Goal: Task Accomplishment & Management: Manage account settings

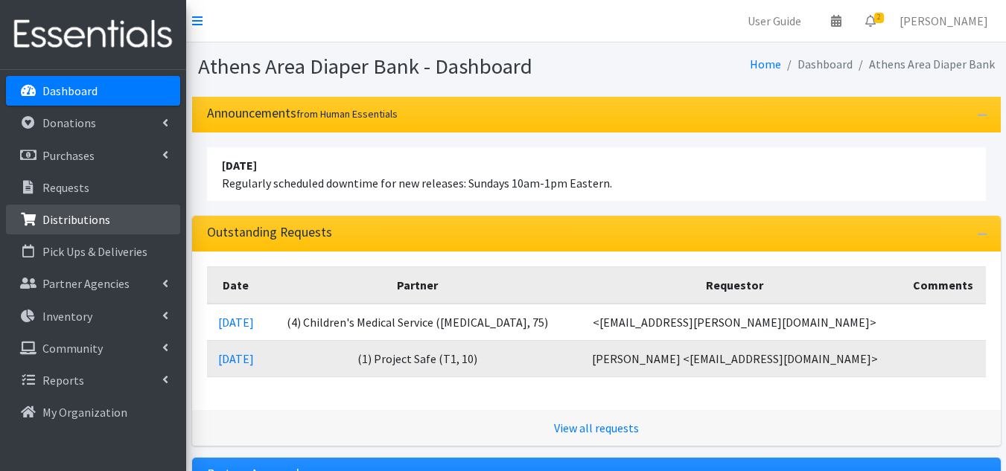
click at [90, 213] on p "Distributions" at bounding box center [76, 219] width 68 height 15
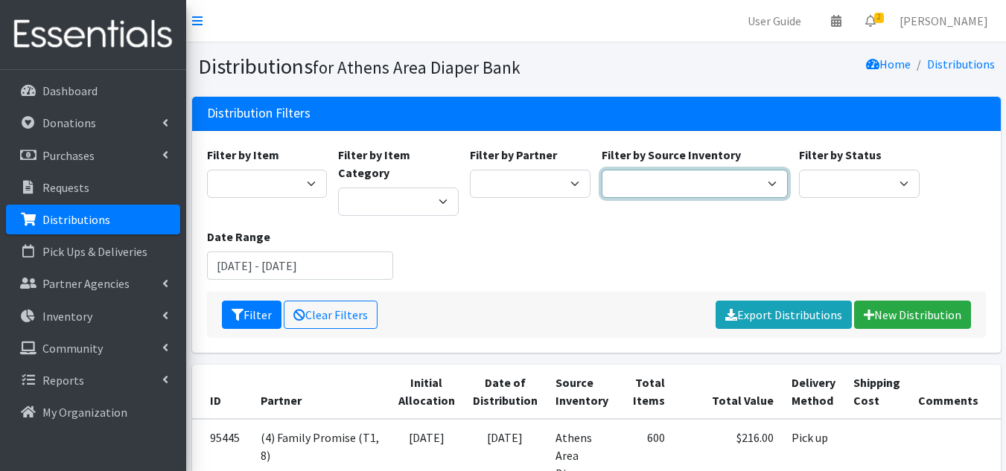
click at [622, 178] on select "Athens Area Diaper Bank Brightpaths - Athens FC-CIS Neighborhood Leaders Hub" at bounding box center [695, 184] width 186 height 28
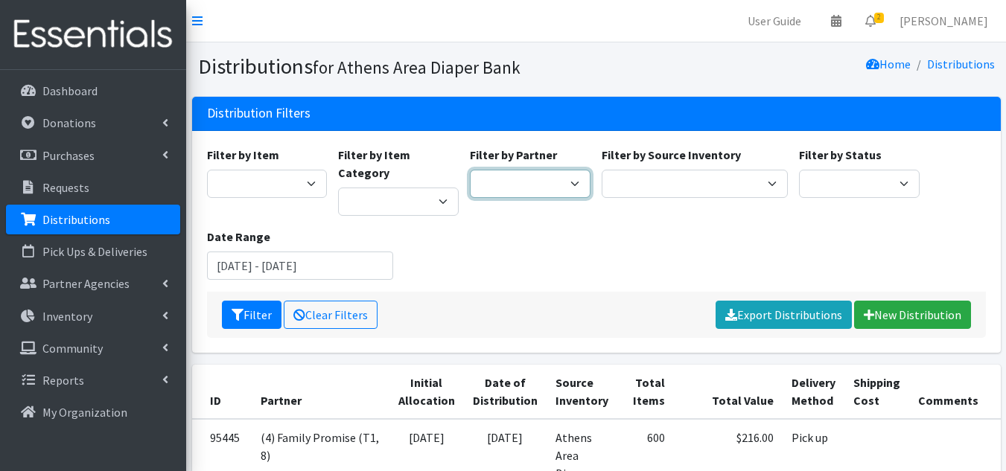
click at [538, 181] on select "(1) Athens Area Homeless Shelter (T1, 15) (1) Jubilee Partners (T1, 10) (1) Pea…" at bounding box center [530, 184] width 121 height 28
select select "3136"
click at [470, 170] on select "(1) Athens Area Homeless Shelter (T1, 15) (1) Jubilee Partners (T1, 10) (1) Pea…" at bounding box center [530, 184] width 121 height 28
click at [255, 301] on button "Filter" at bounding box center [252, 315] width 60 height 28
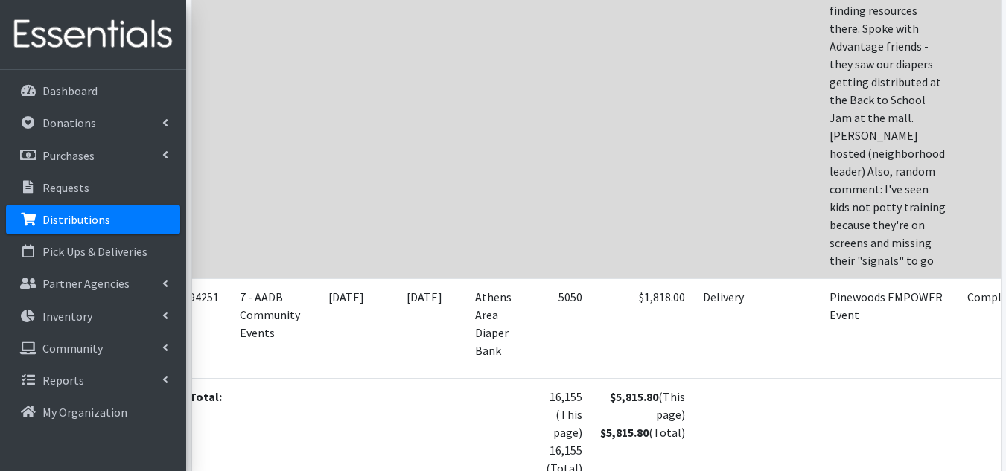
scroll to position [1045, 0]
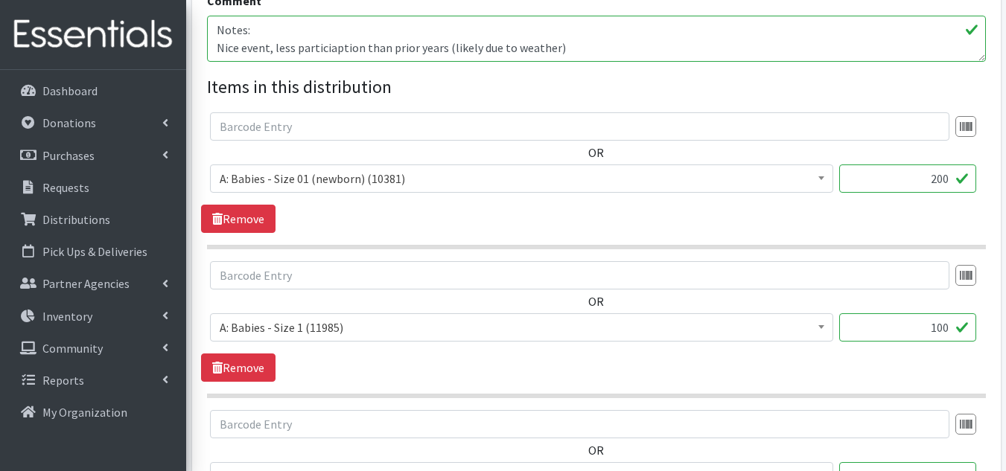
scroll to position [557, 0]
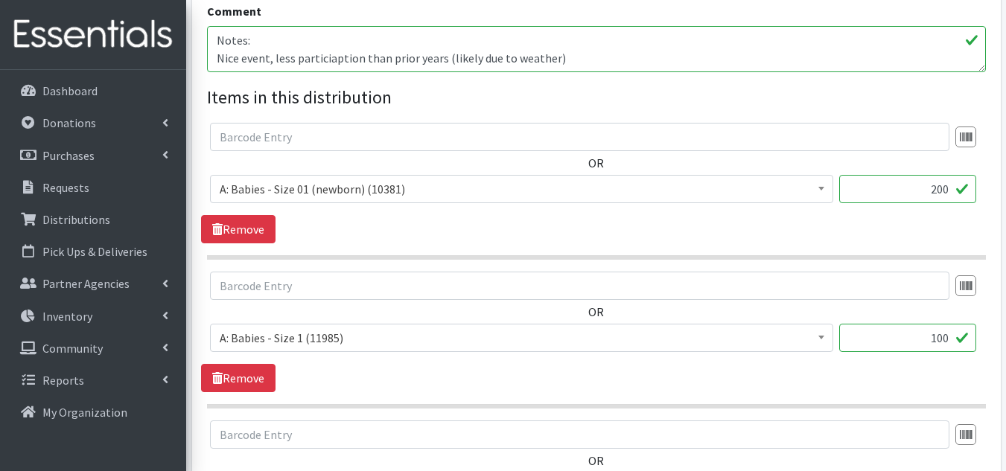
click at [935, 183] on input "200" at bounding box center [907, 189] width 137 height 28
type input "100"
type input "50"
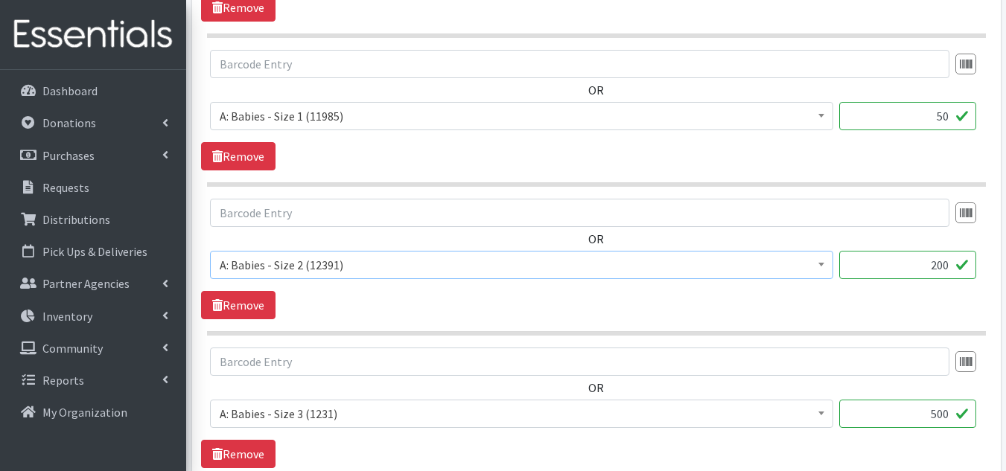
scroll to position [808, 0]
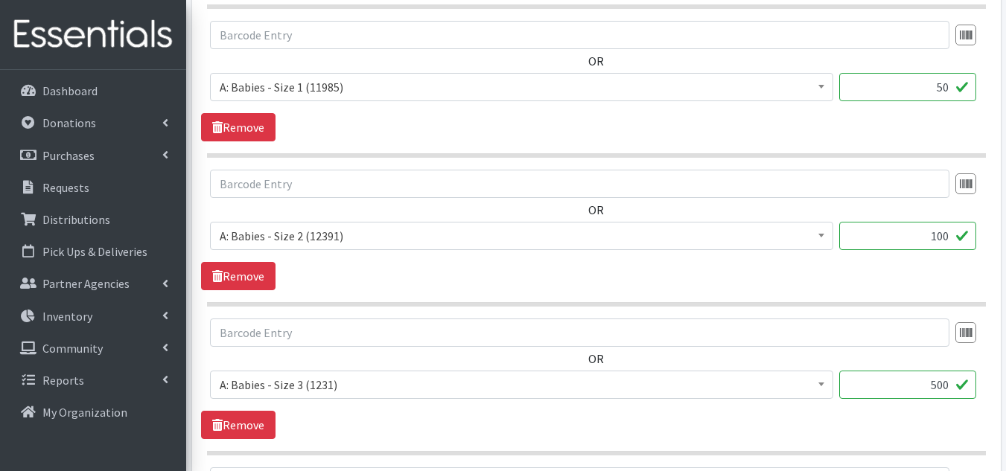
type input "100"
type input "250"
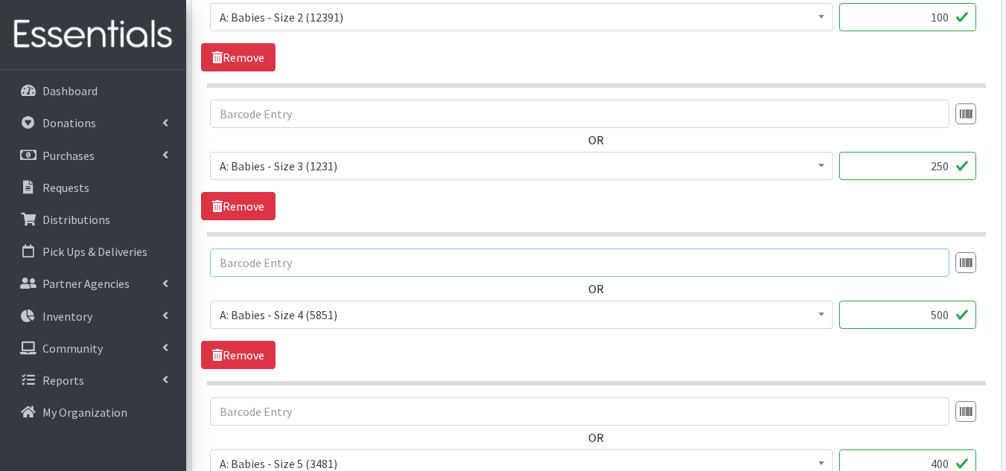
scroll to position [1053, 0]
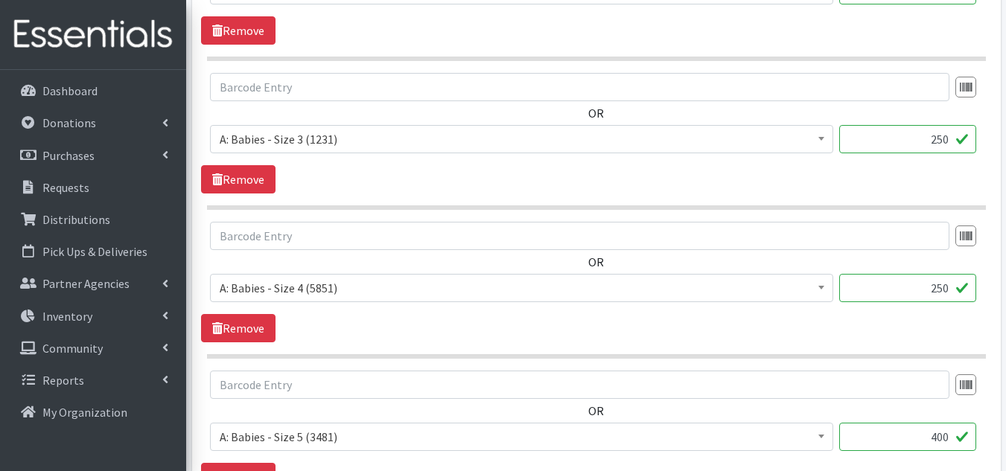
type input "250"
type input "200"
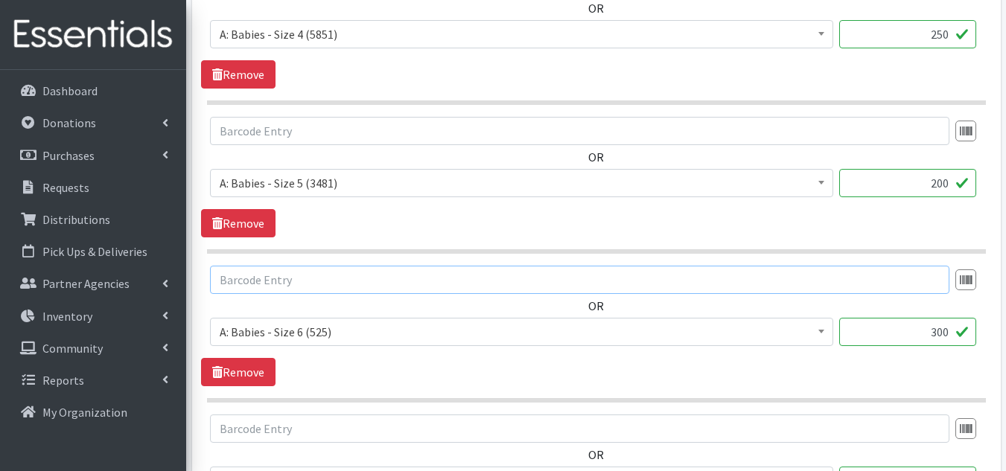
scroll to position [1351, 0]
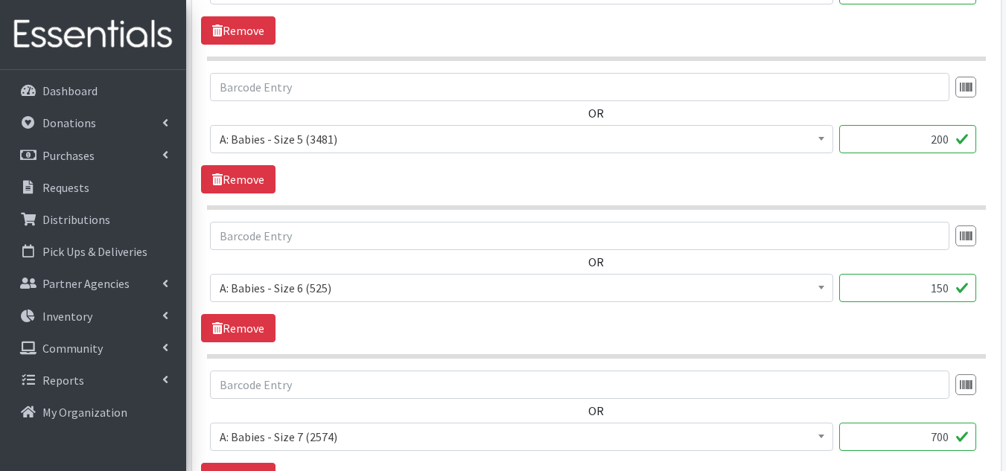
type input "150"
type input "350"
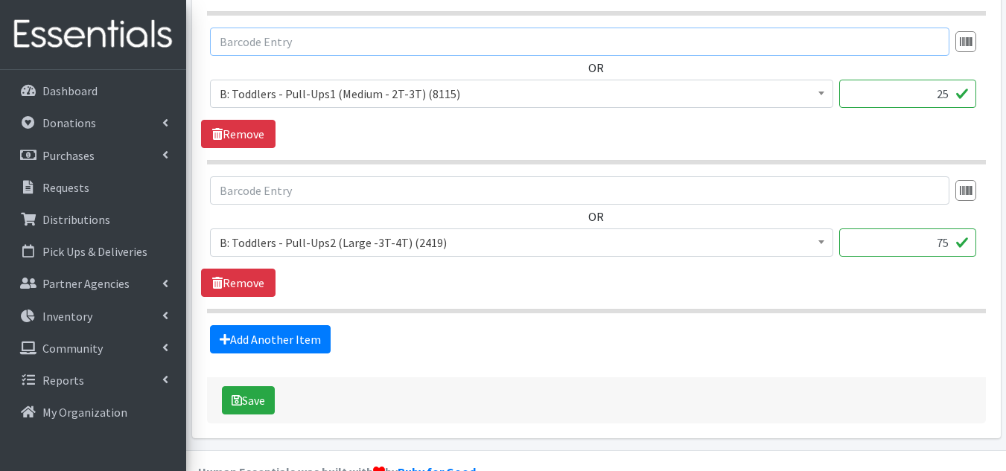
scroll to position [1847, 0]
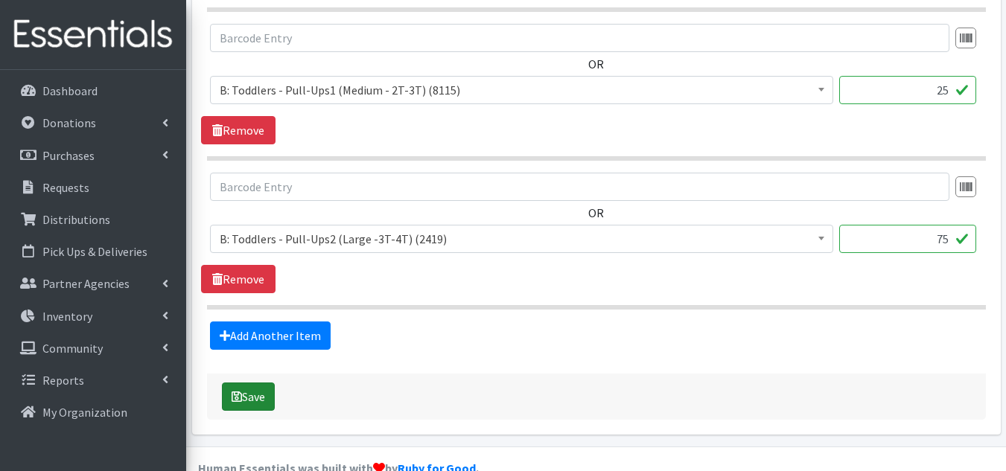
click at [255, 397] on button "Save" at bounding box center [248, 397] width 53 height 28
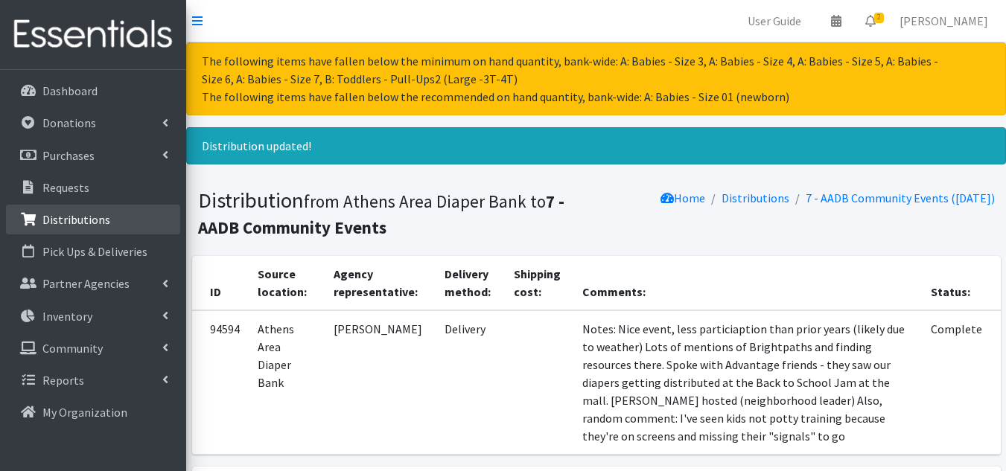
click at [77, 217] on p "Distributions" at bounding box center [76, 219] width 68 height 15
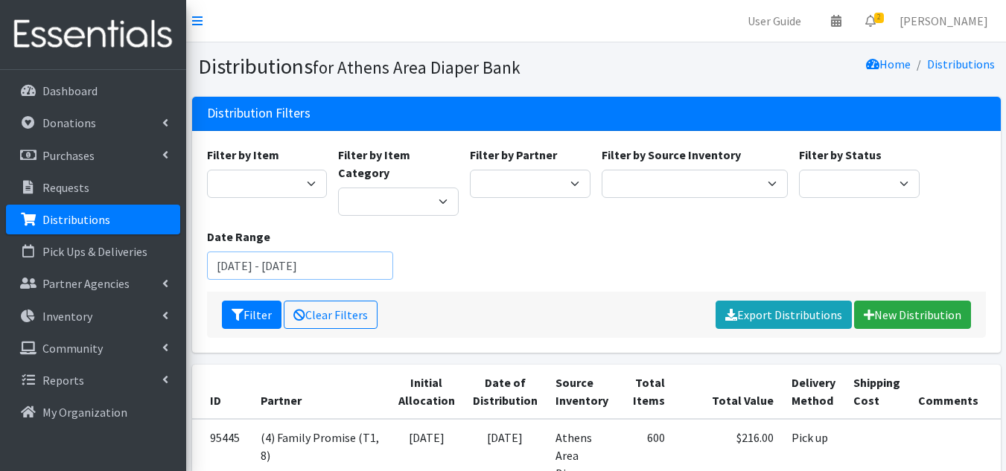
click at [341, 252] on input "[DATE] - [DATE]" at bounding box center [300, 266] width 186 height 28
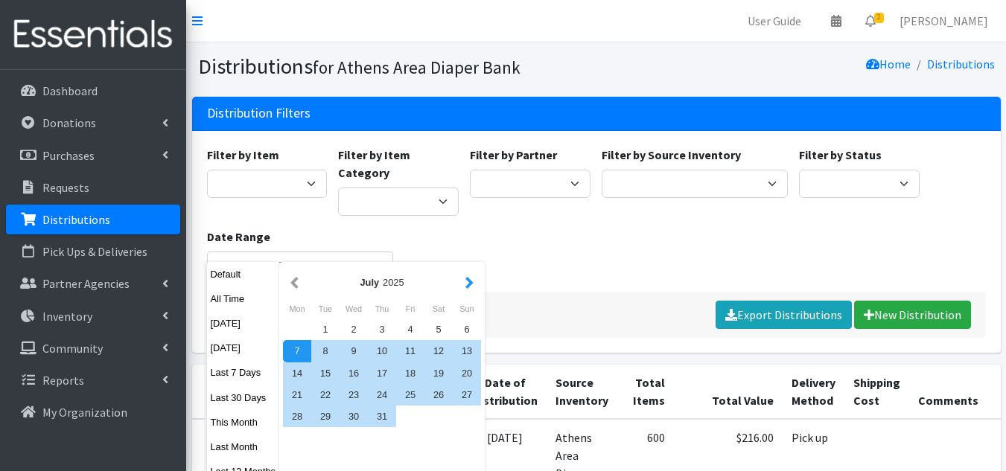
click at [462, 288] on button "button" at bounding box center [470, 282] width 16 height 19
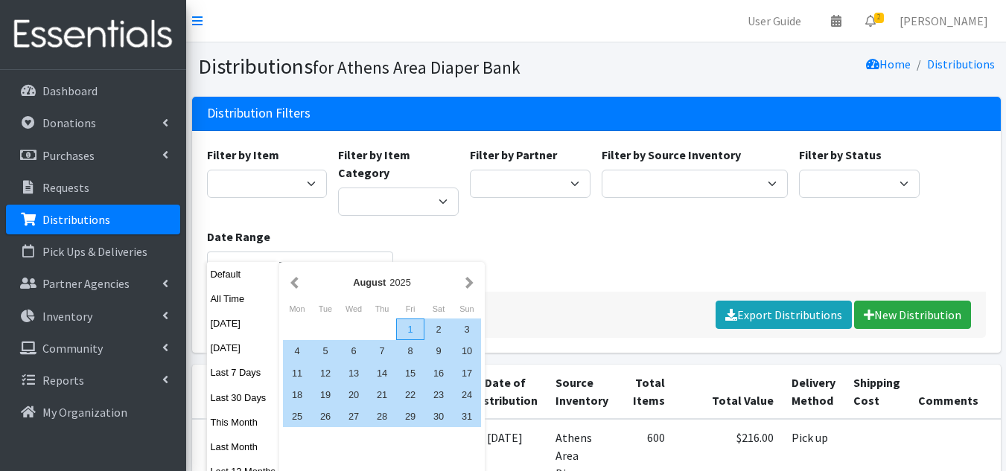
click at [398, 331] on div "1" at bounding box center [410, 330] width 28 height 22
click at [471, 422] on div "31" at bounding box center [467, 417] width 28 height 22
type input "[DATE] - [DATE]"
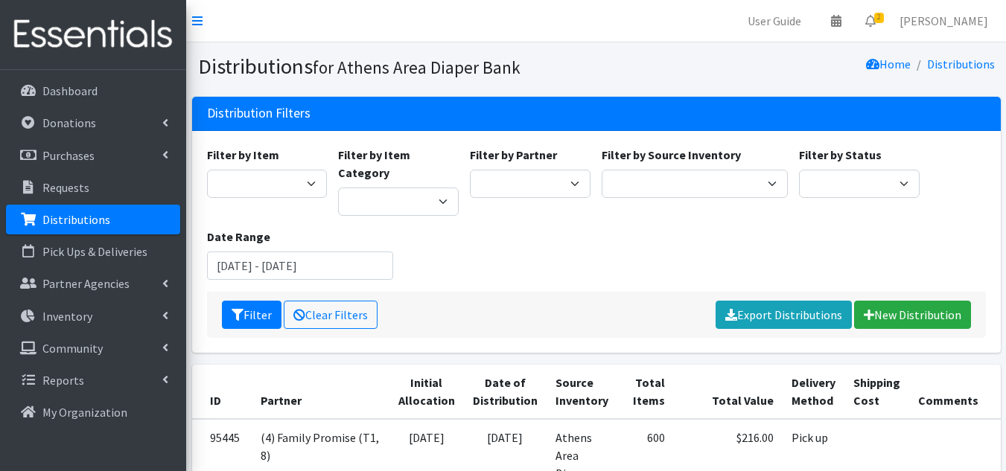
click at [516, 245] on div "Filter by Item A: Babies - Size 01 (newborn) A: Babies - Size 0 (Preemie) A: Ba…" at bounding box center [596, 219] width 790 height 146
click at [568, 176] on select "(1) [GEOGRAPHIC_DATA] Area Homeless Shelter (T1, 15) (1) Jubilee Partners (T1, …" at bounding box center [530, 184] width 121 height 28
select select "2821"
click at [470, 170] on select "(1) Athens Area Homeless Shelter (T1, 15) (1) Jubilee Partners (T1, 10) (1) Pea…" at bounding box center [530, 184] width 121 height 28
click at [246, 301] on button "Filter" at bounding box center [252, 315] width 60 height 28
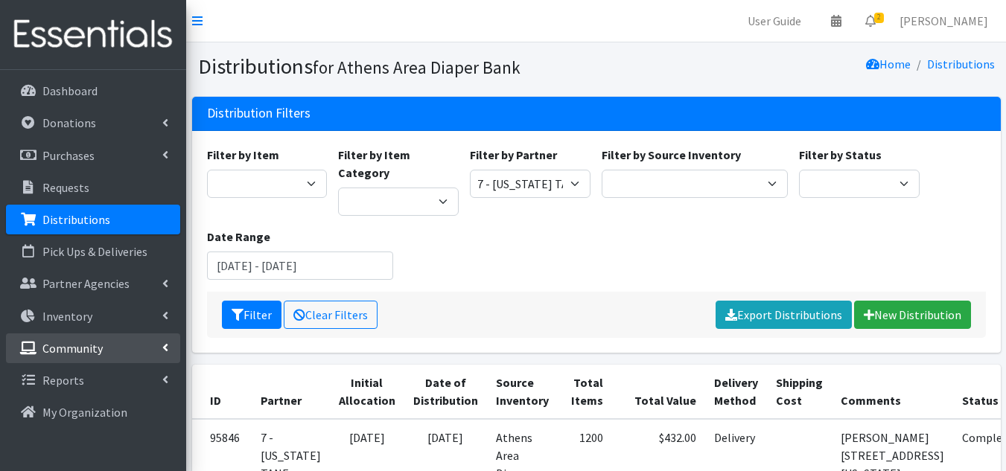
click at [80, 347] on p "Community" at bounding box center [72, 348] width 60 height 15
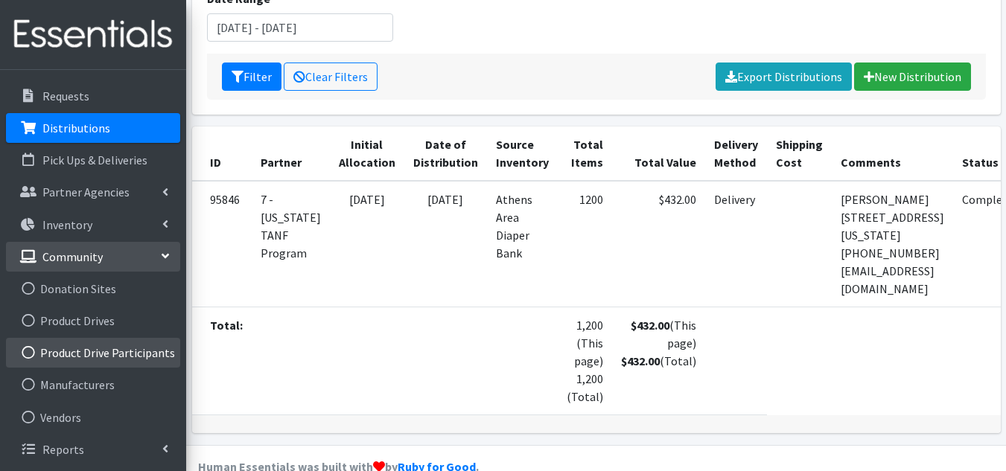
scroll to position [243, 0]
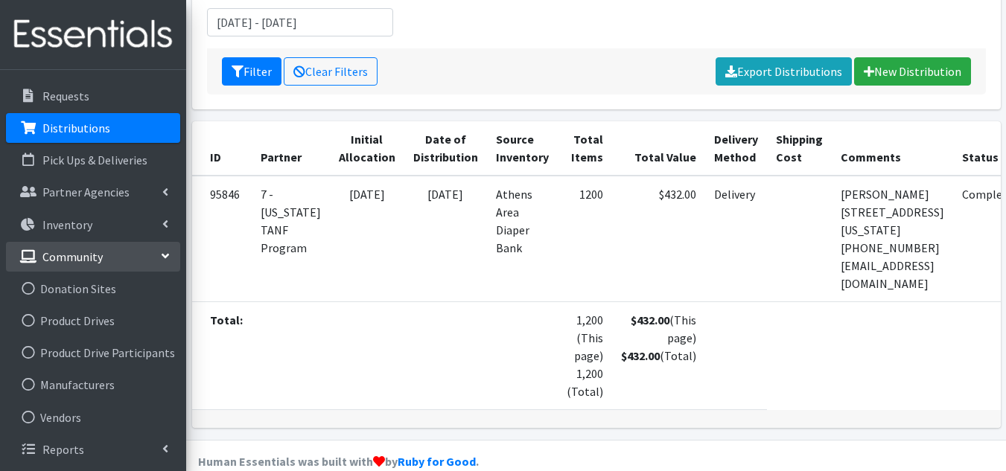
click at [156, 255] on link "Community" at bounding box center [93, 257] width 174 height 30
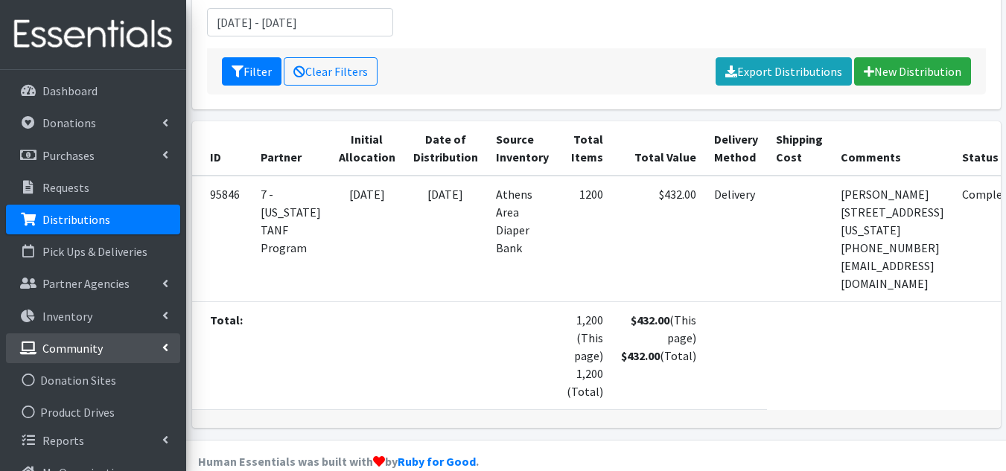
scroll to position [0, 0]
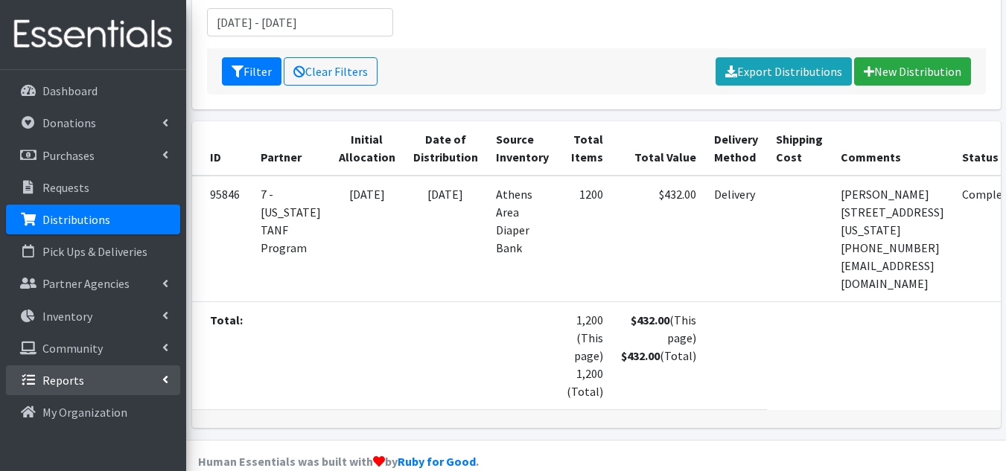
click at [93, 384] on link "Reports" at bounding box center [93, 381] width 174 height 30
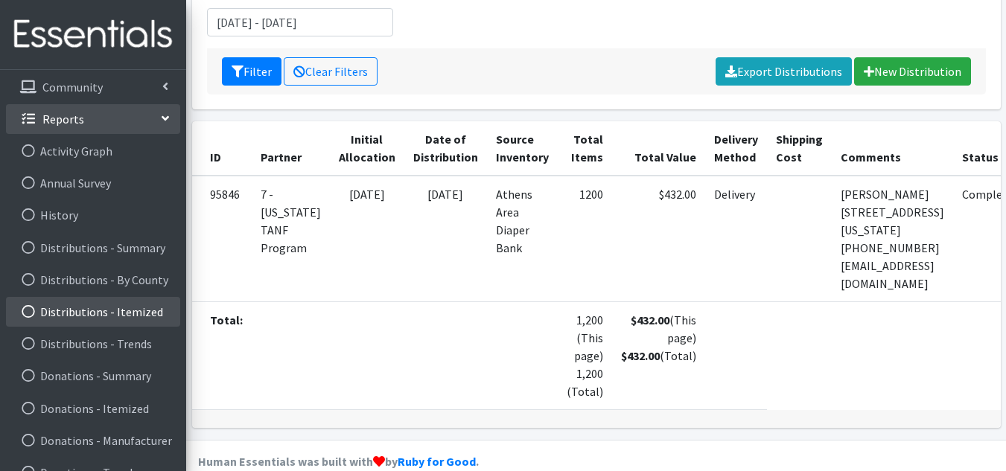
scroll to position [298, 0]
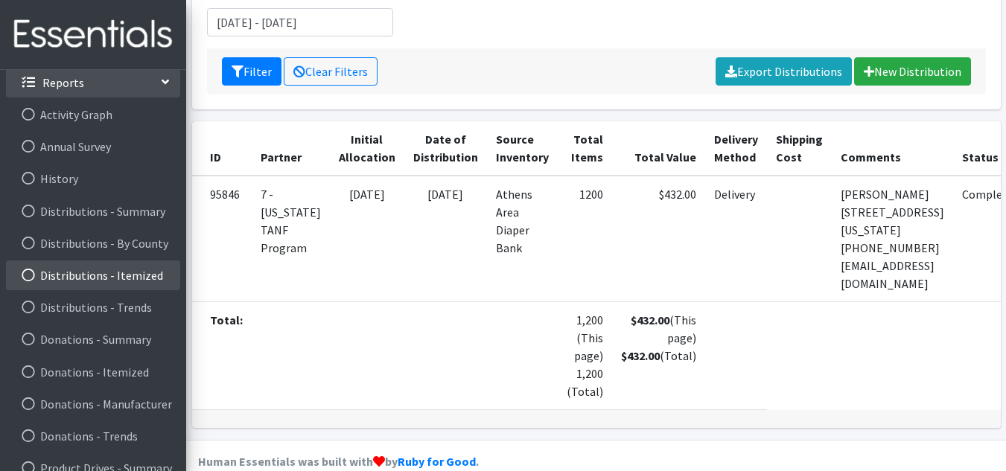
click at [109, 265] on link "Distributions - Itemized" at bounding box center [93, 276] width 174 height 30
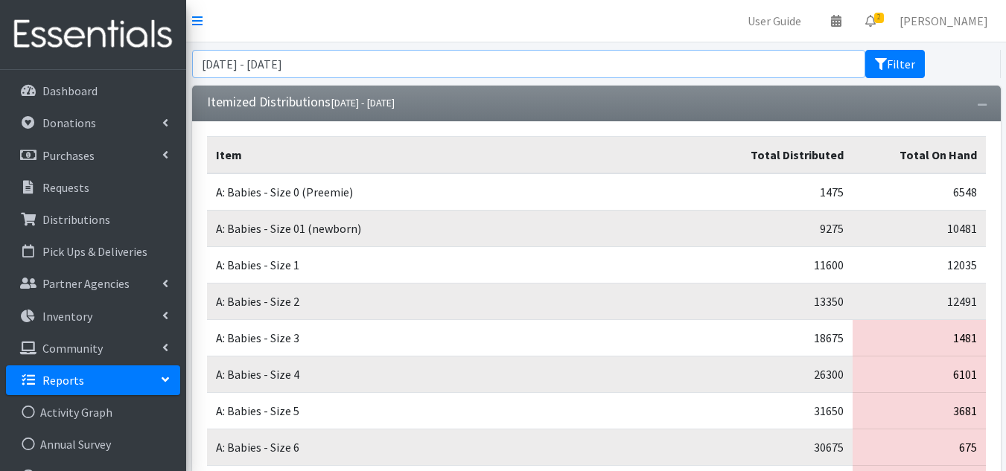
click at [751, 56] on input "[DATE] - [DATE]" at bounding box center [528, 64] width 673 height 28
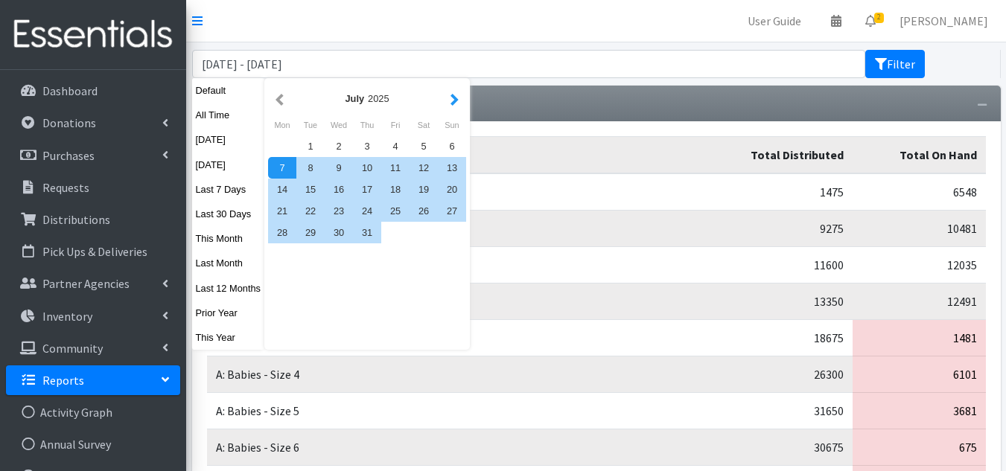
click at [456, 98] on button "button" at bounding box center [455, 98] width 16 height 19
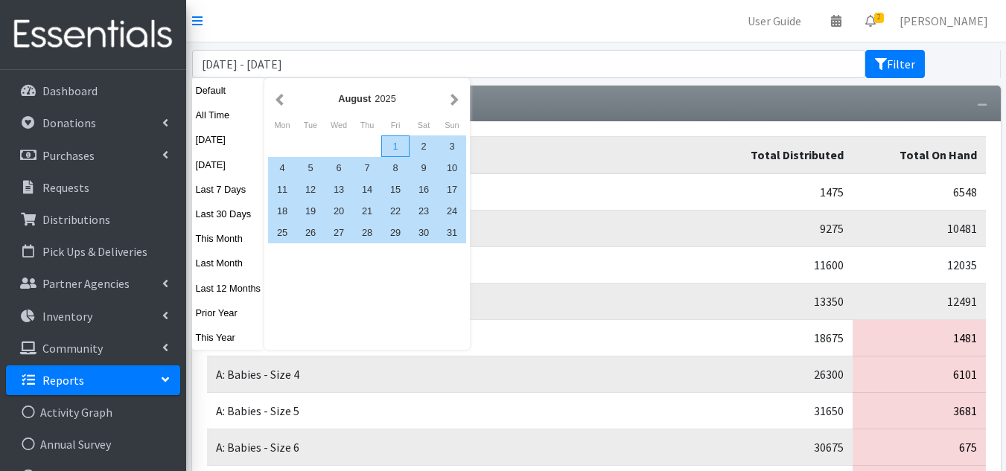
click at [392, 153] on div "1" at bounding box center [395, 146] width 28 height 22
click at [453, 229] on div "31" at bounding box center [452, 233] width 28 height 22
type input "[DATE] - [DATE]"
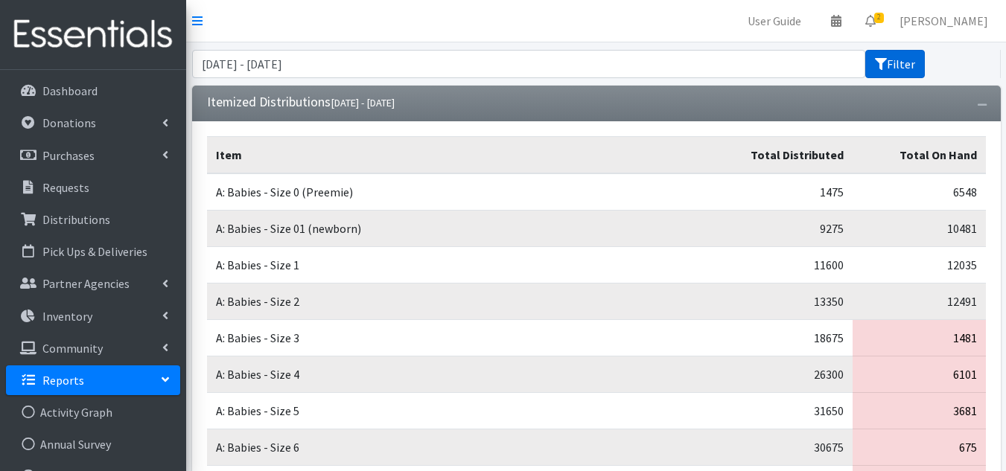
click at [917, 58] on button "Filter" at bounding box center [895, 64] width 60 height 28
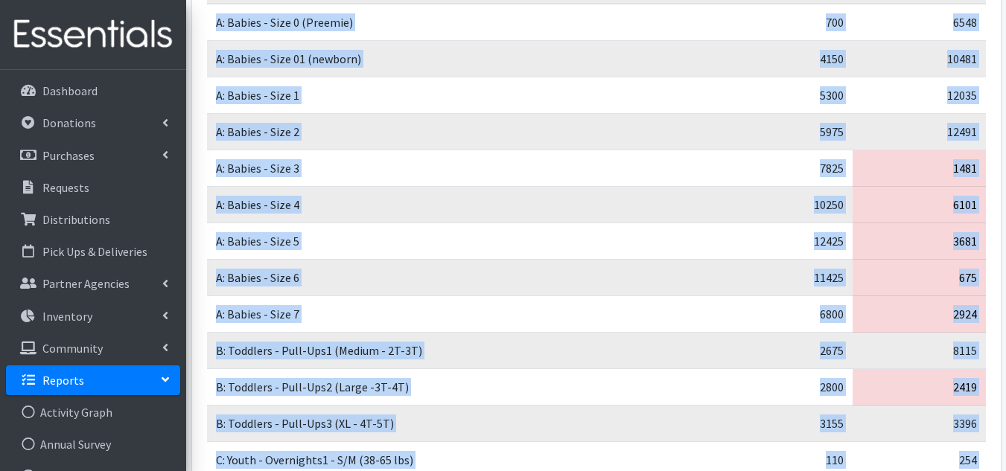
scroll to position [387, 0]
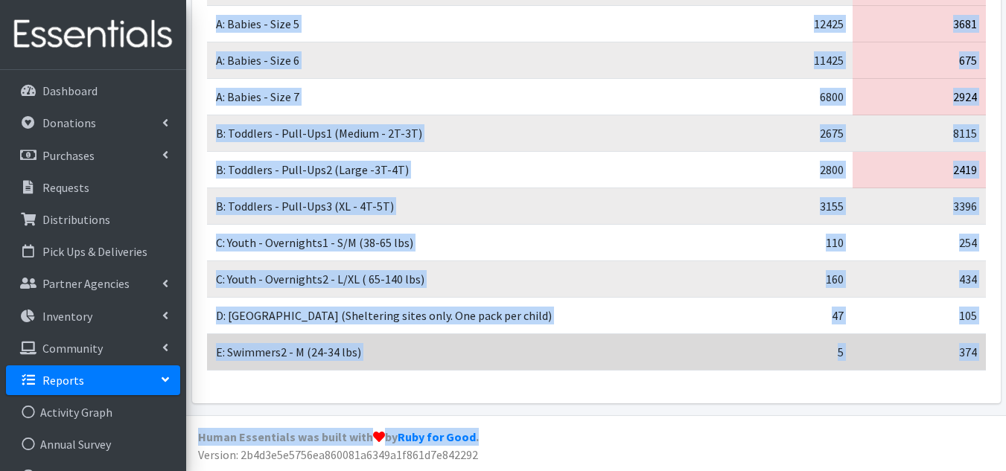
drag, startPoint x: 217, startPoint y: 115, endPoint x: 980, endPoint y: 346, distance: 797.2
click at [980, 346] on tbody "A: Babies - Size 0 (Preemie) 700 6548 A: Babies - Size 01 (newborn) 4150 10481 …" at bounding box center [596, 78] width 779 height 584
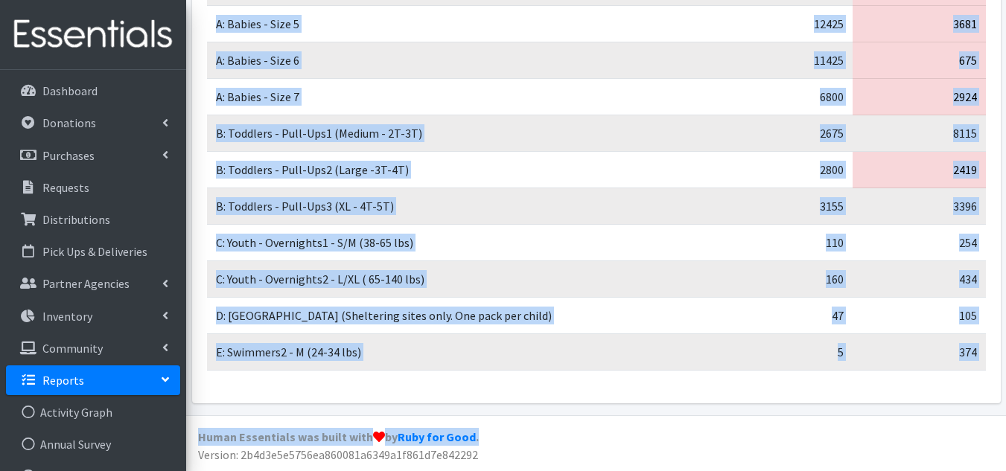
copy tbody "A: Babies - Size 0 (Preemie) 700 6548 A: Babies - Size 01 (newborn) 4150 10481 …"
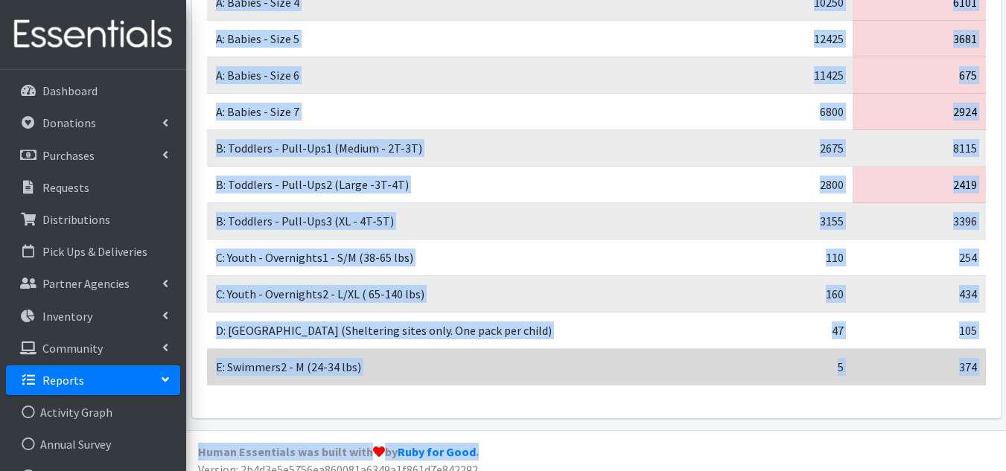
scroll to position [298, 0]
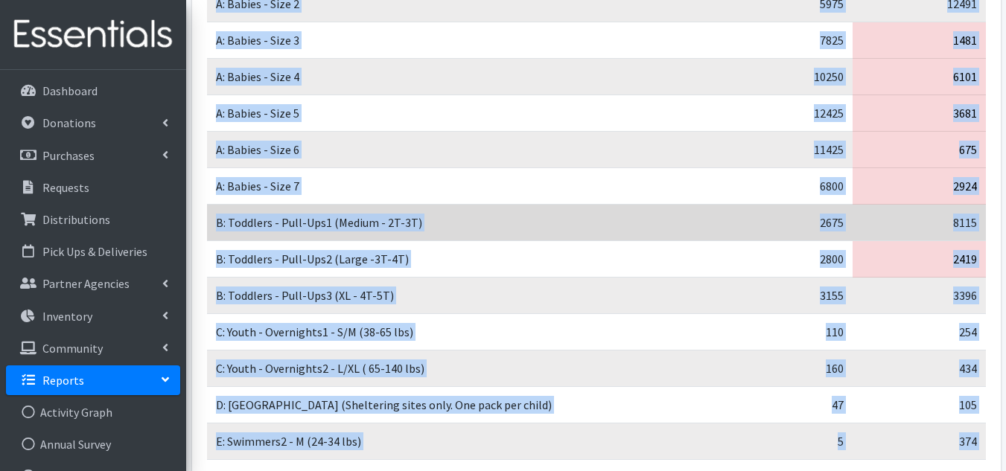
click at [540, 227] on td "B: Toddlers - Pull-Ups1 (Medium - 2T-3T)" at bounding box center [453, 223] width 492 height 36
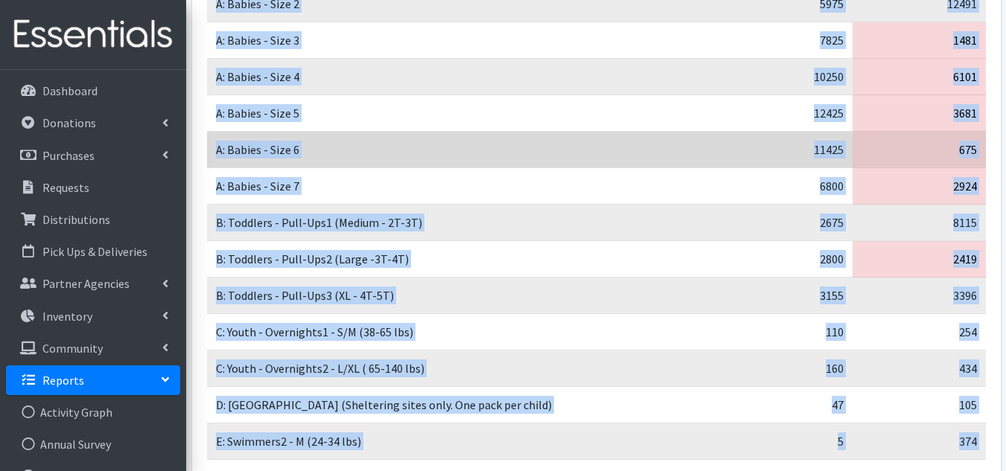
click at [608, 158] on td "A: Babies - Size 6" at bounding box center [453, 150] width 492 height 36
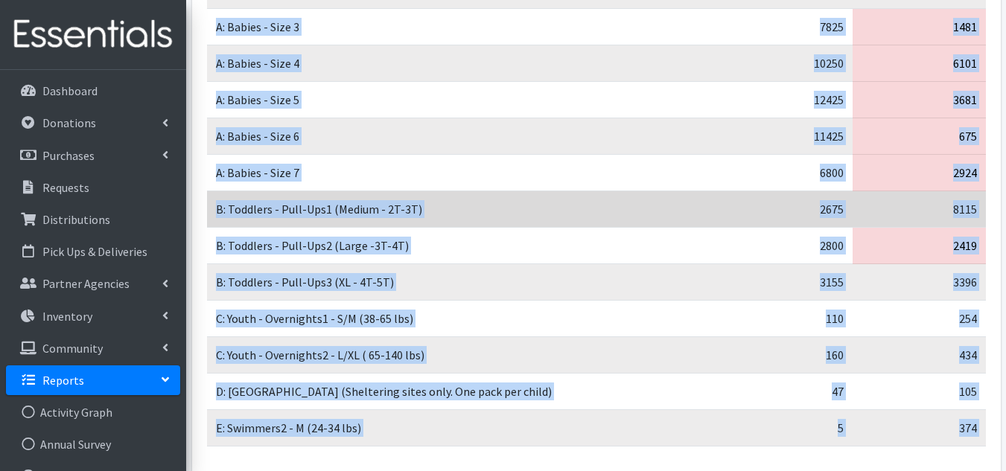
scroll to position [238, 0]
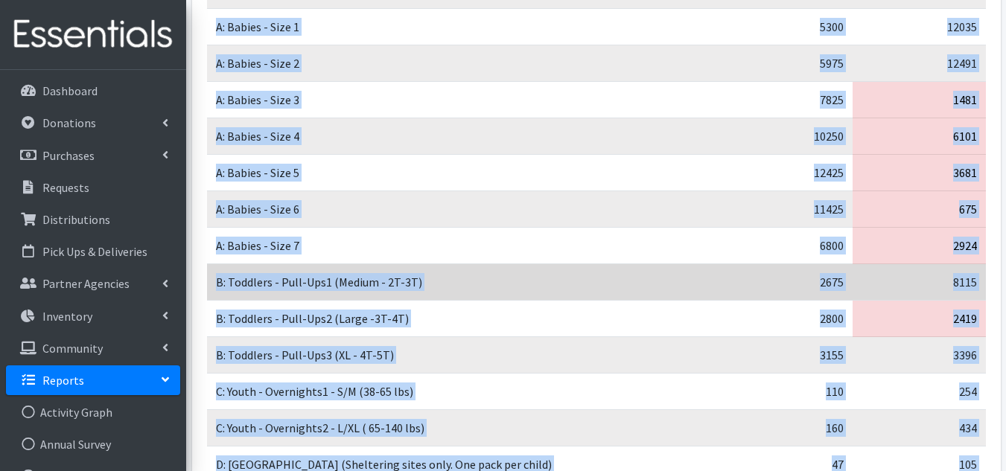
click at [635, 296] on td "B: Toddlers - Pull-Ups1 (Medium - 2T-3T)" at bounding box center [453, 282] width 492 height 36
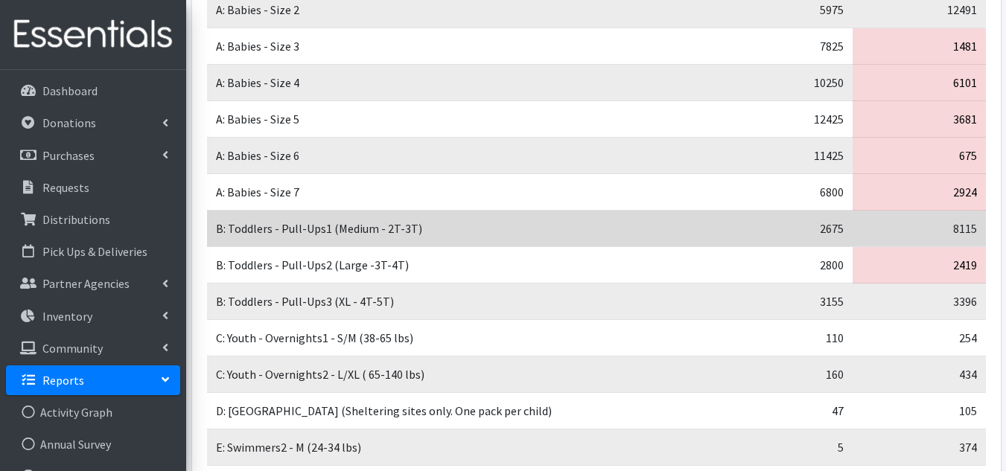
scroll to position [387, 0]
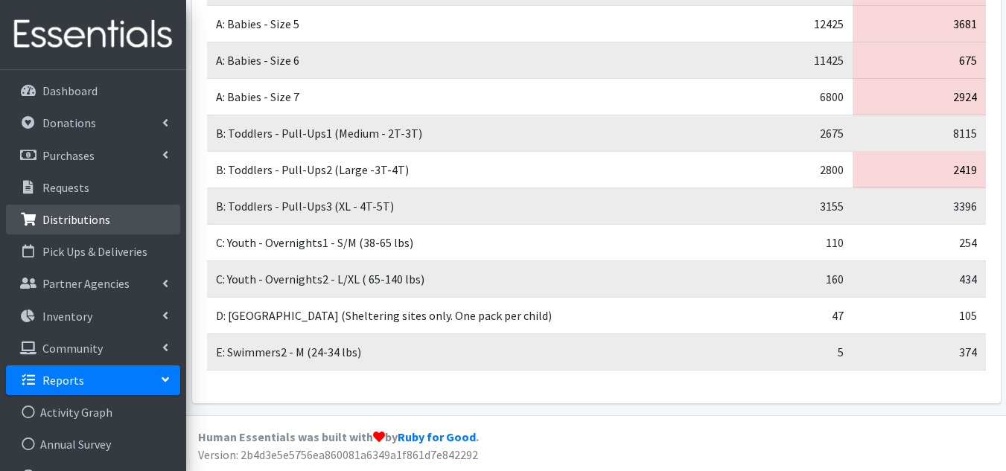
click at [76, 218] on p "Distributions" at bounding box center [76, 219] width 68 height 15
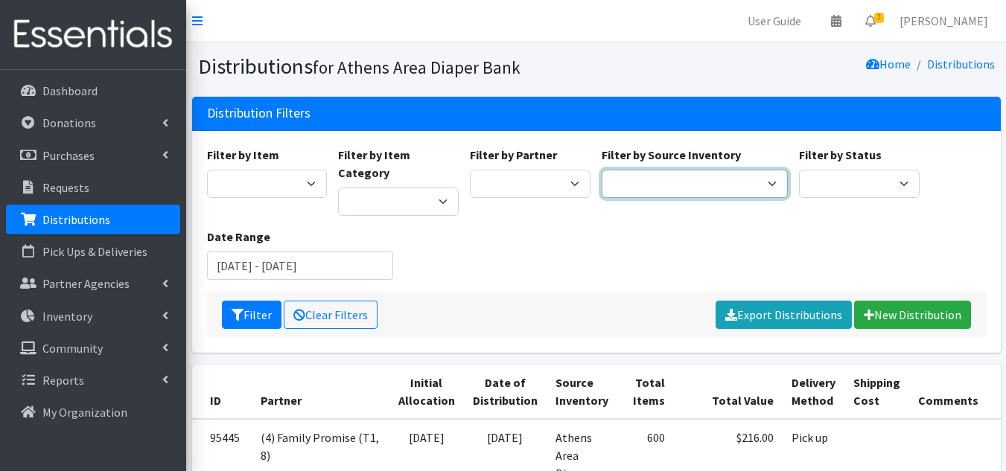
click at [655, 188] on select "Athens Area Diaper Bank Brightpaths - Athens FC-CIS Neighborhood Leaders Hub" at bounding box center [695, 184] width 186 height 28
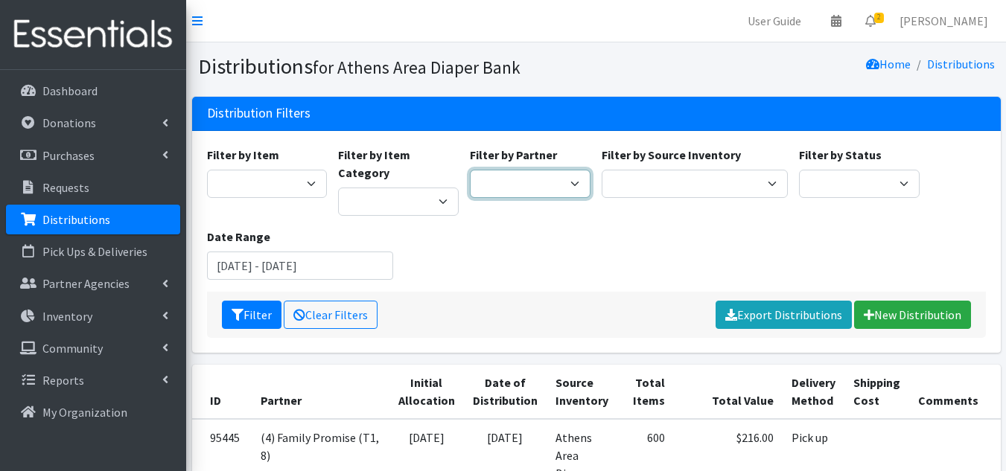
click at [526, 186] on select "(1) Athens Area Homeless Shelter (T1, 15) (1) Jubilee Partners (T1, 10) (1) Pea…" at bounding box center [530, 184] width 121 height 28
select select "3136"
click at [470, 170] on select "(1) Athens Area Homeless Shelter (T1, 15) (1) Jubilee Partners (T1, 10) (1) Pea…" at bounding box center [530, 184] width 121 height 28
click at [304, 252] on input "July 7, 2025 - October 7, 2025" at bounding box center [300, 266] width 186 height 28
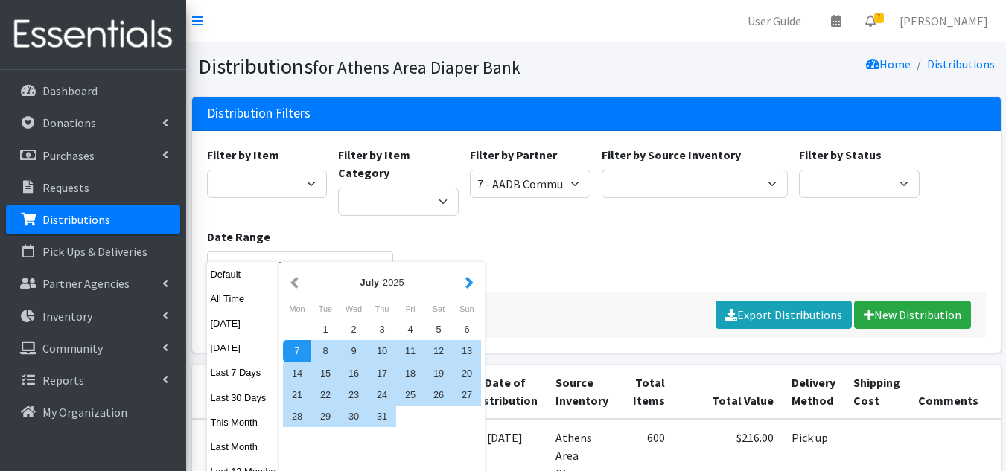
click at [468, 281] on button "button" at bounding box center [470, 282] width 16 height 19
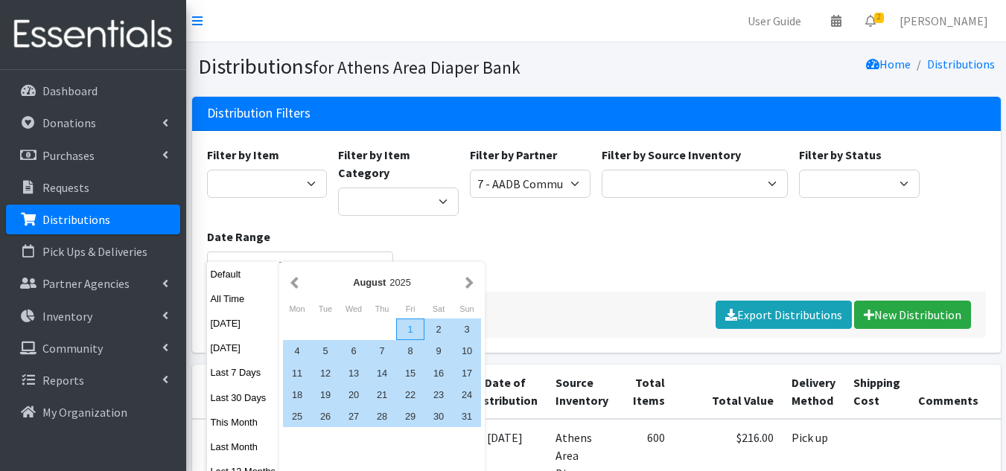
click at [410, 333] on div "1" at bounding box center [410, 330] width 28 height 22
click at [463, 423] on div "31" at bounding box center [467, 417] width 28 height 22
type input "August 1, 2025 - August 31, 2025"
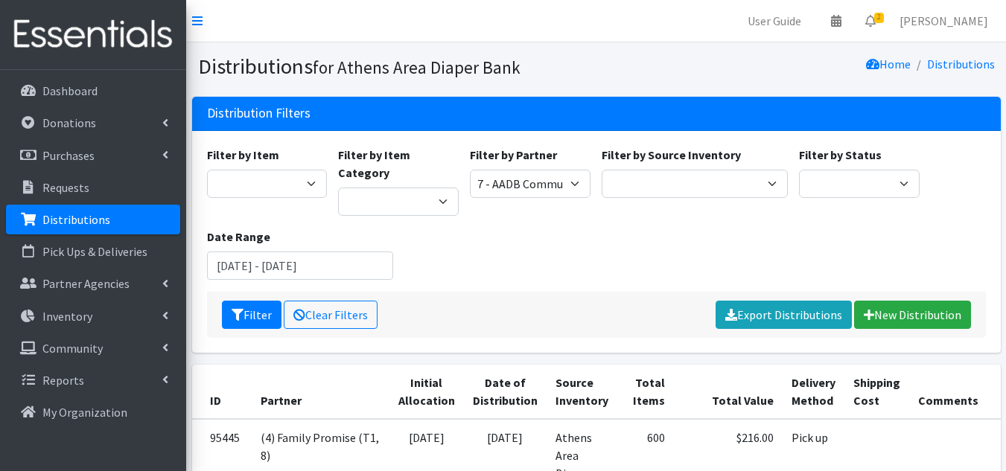
click at [530, 221] on div "Filter by Item A: Babies - Size 01 (newborn) A: Babies - Size 0 (Preemie) A: Ba…" at bounding box center [596, 219] width 790 height 146
click at [248, 301] on button "Filter" at bounding box center [252, 315] width 60 height 28
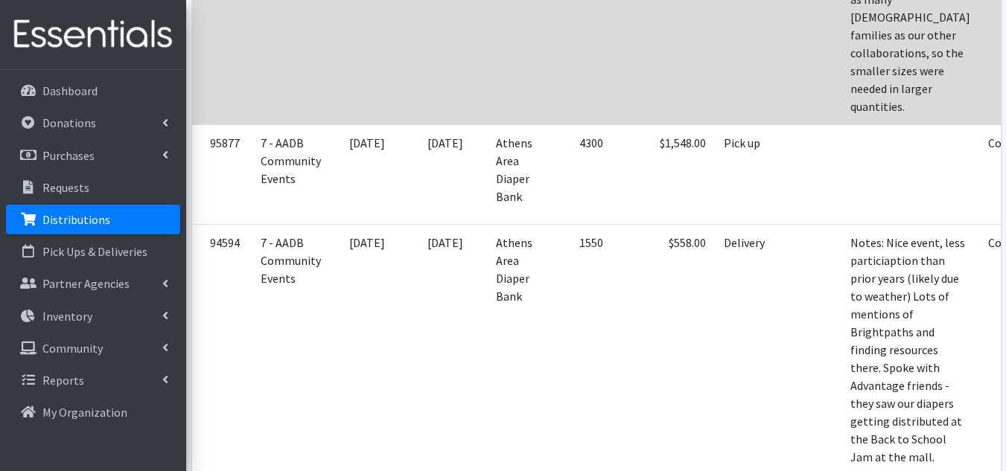
scroll to position [708, 0]
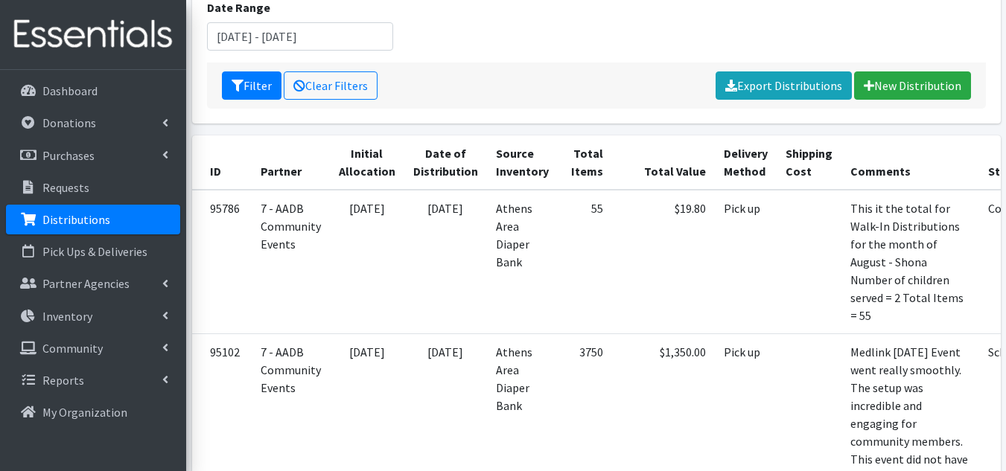
scroll to position [0, 0]
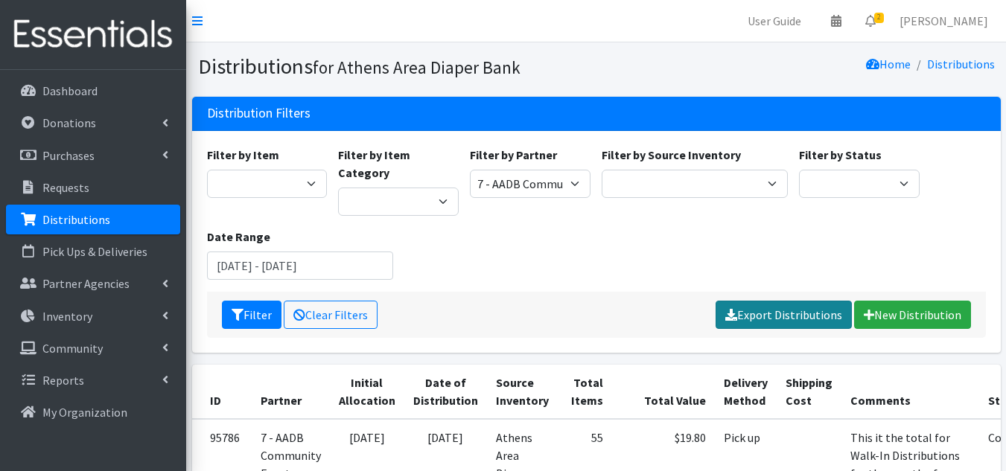
click at [777, 301] on link "Export Distributions" at bounding box center [783, 315] width 136 height 28
